Goal: Task Accomplishment & Management: Use online tool/utility

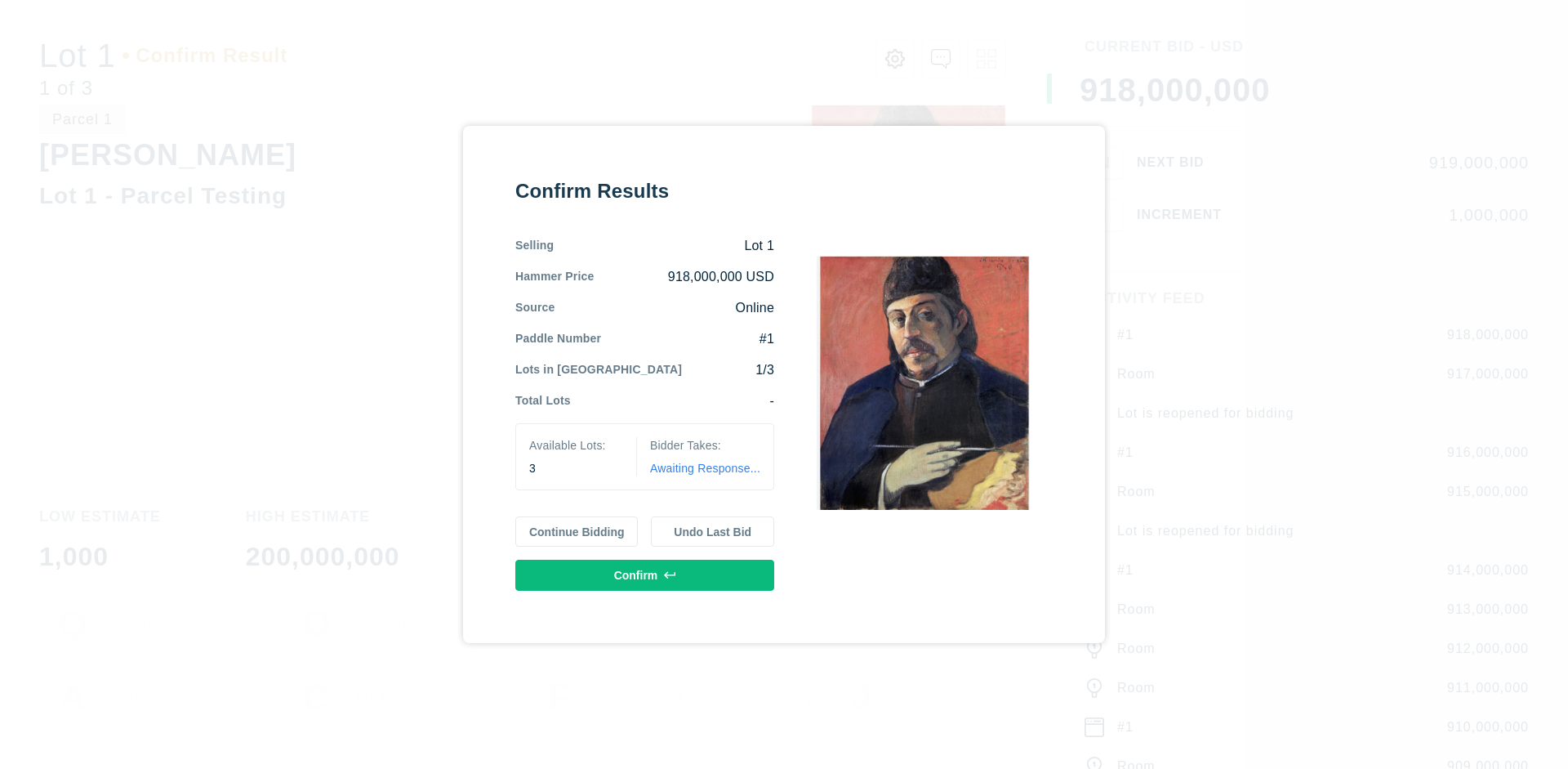
click at [577, 531] on button "Continue Bidding" at bounding box center [576, 531] width 123 height 31
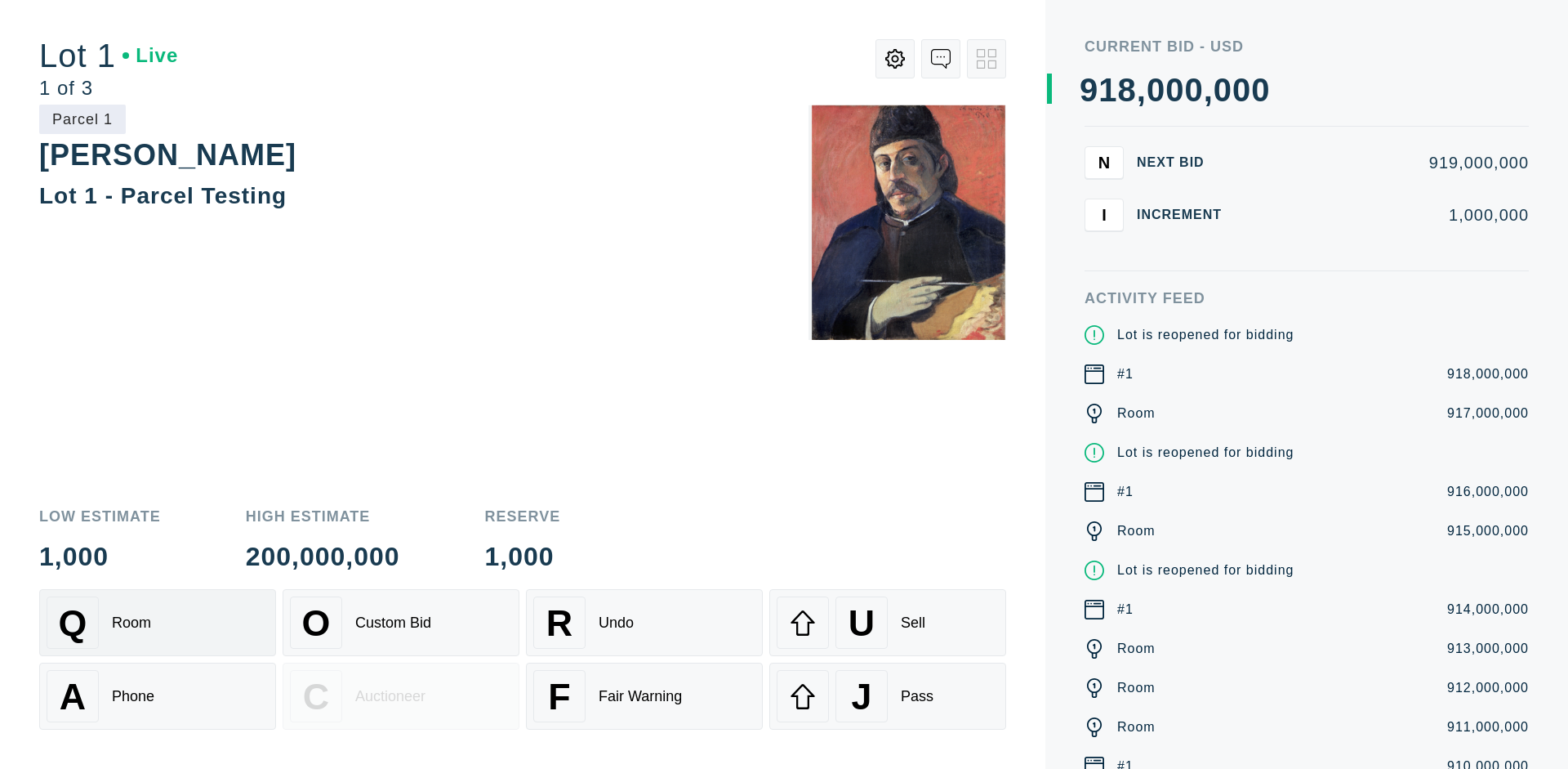
click at [158, 622] on div "Q Room" at bounding box center [158, 622] width 222 height 52
